Goal: Entertainment & Leisure: Consume media (video, audio)

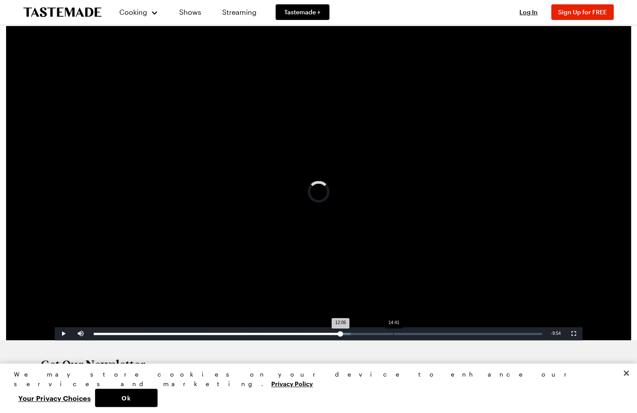
click at [393, 332] on div "Loaded : 57.33% 14:41 12:06" at bounding box center [317, 333] width 457 height 13
click at [401, 332] on div "Loaded : 68.25% 15:04 14:41" at bounding box center [317, 333] width 457 height 13
click at [407, 332] on div "Loaded : 72.87% 15:22 15:04" at bounding box center [317, 333] width 457 height 13
click at [413, 332] on div "Loaded : 72.87% 15:39 15:39" at bounding box center [317, 333] width 457 height 13
click at [417, 332] on div "Loaded : 72.87% 15:50 15:39" at bounding box center [317, 333] width 457 height 13
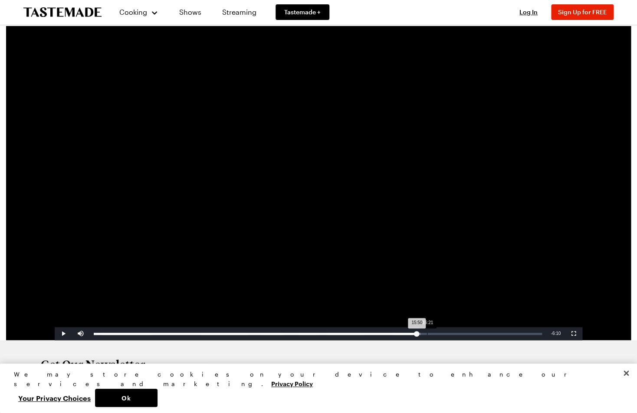
click at [427, 332] on div "Loaded : 72.87% 16:21 15:50" at bounding box center [317, 333] width 457 height 13
click at [435, 334] on div "Loaded : 75.91% 16:43 16:43" at bounding box center [318, 334] width 448 height 2
click at [441, 334] on div "Loaded : 75.91% 16:59 16:43" at bounding box center [318, 334] width 448 height 2
click at [441, 334] on div "17:01" at bounding box center [267, 334] width 347 height 2
click at [434, 334] on div "16:41" at bounding box center [264, 334] width 340 height 2
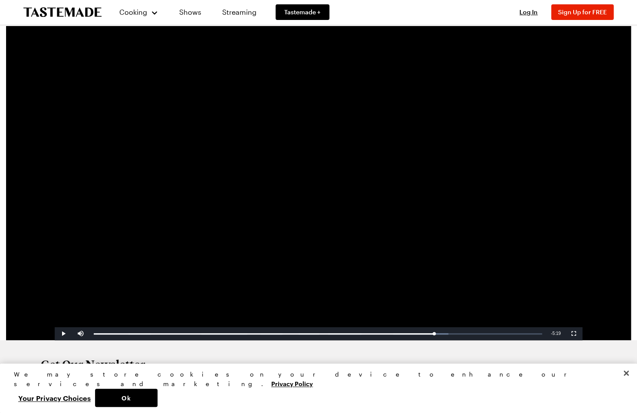
click at [60, 334] on span "Video Player" at bounding box center [63, 334] width 17 height 0
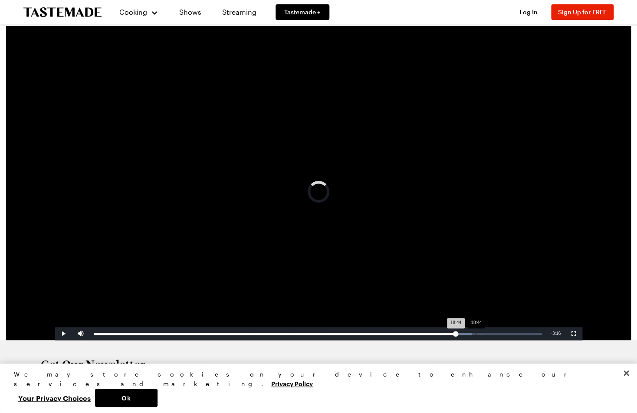
click at [476, 333] on div "Loaded : 84.27% 18:44 18:44" at bounding box center [317, 333] width 457 height 13
click at [488, 333] on div "Loaded : 87.84% 19:19 18:47" at bounding box center [318, 334] width 448 height 2
click at [501, 333] on div "Loaded : 92.28% 19:57 19:57" at bounding box center [318, 334] width 448 height 2
click at [511, 335] on div "Loaded : 92.28% 20:26 19:58" at bounding box center [317, 333] width 457 height 13
click at [356, 334] on div "Loaded : 95.07% 12:53 12:53" at bounding box center [318, 334] width 448 height 2
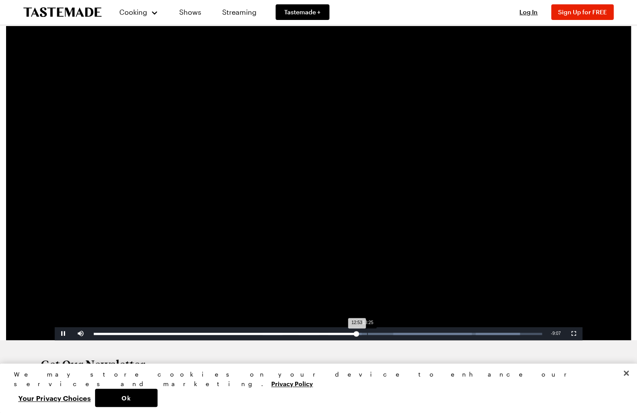
click at [370, 333] on div "Loaded : 95.07% 13:25 12:53" at bounding box center [317, 333] width 457 height 13
click at [375, 333] on div "Loaded : 97.38% 13:48 13:33" at bounding box center [318, 334] width 448 height 2
click at [383, 333] on div "Loaded : 97.38% 14:11 13:48" at bounding box center [317, 333] width 457 height 13
click at [389, 333] on div "Loaded : 97.38% 14:29 14:29" at bounding box center [317, 333] width 457 height 13
click at [396, 332] on div "Loaded : 97.38% 14:49 14:29" at bounding box center [317, 333] width 457 height 13
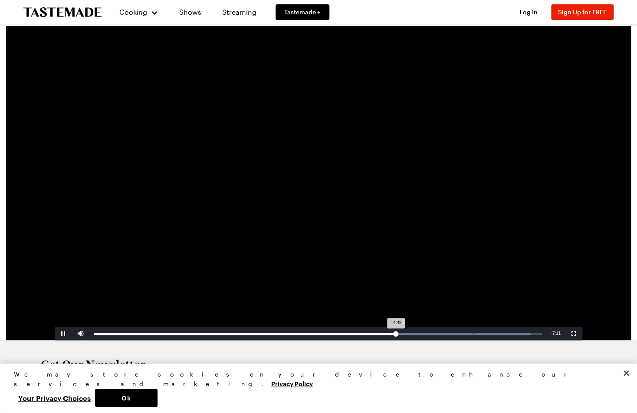
click at [402, 331] on div "Loaded : 97.38% 14:53 14:49" at bounding box center [317, 333] width 457 height 13
click at [408, 331] on div "Loaded : 97.38% 15:23 15:06" at bounding box center [317, 333] width 457 height 13
click at [414, 334] on div "Loaded : 97.38% 15:35 15:24" at bounding box center [318, 334] width 448 height 2
click at [418, 334] on div "15:52" at bounding box center [417, 334] width 0 height 2
click at [419, 334] on div "15:56" at bounding box center [256, 334] width 325 height 2
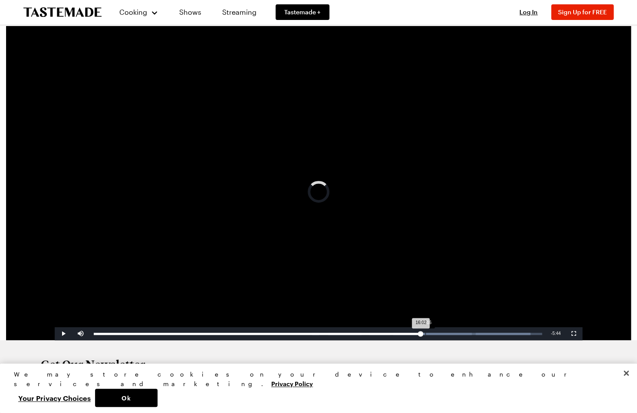
click at [425, 334] on div "16:16" at bounding box center [425, 334] width 0 height 2
click at [416, 335] on div "Loaded : 97.38% 15:49 15:49" at bounding box center [318, 334] width 448 height 2
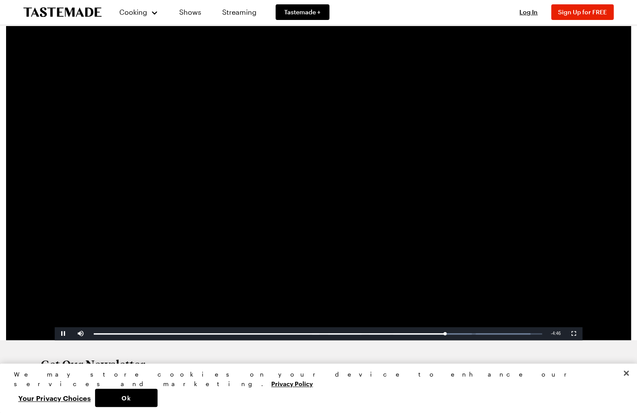
click at [63, 334] on span "Video Player" at bounding box center [63, 334] width 17 height 0
